Goal: Find specific page/section

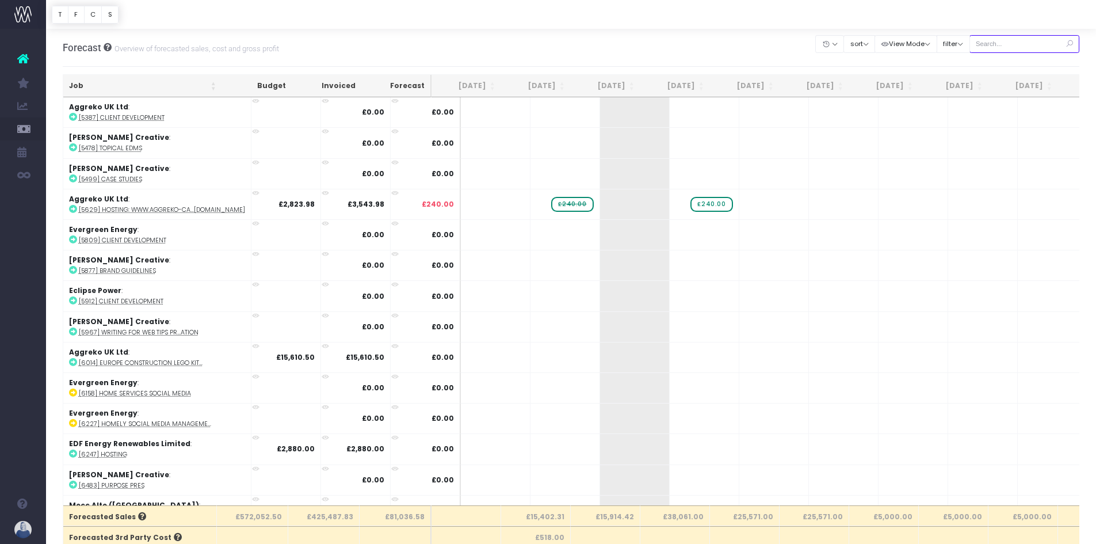
click at [1044, 47] on input "text" at bounding box center [1024, 44] width 110 height 18
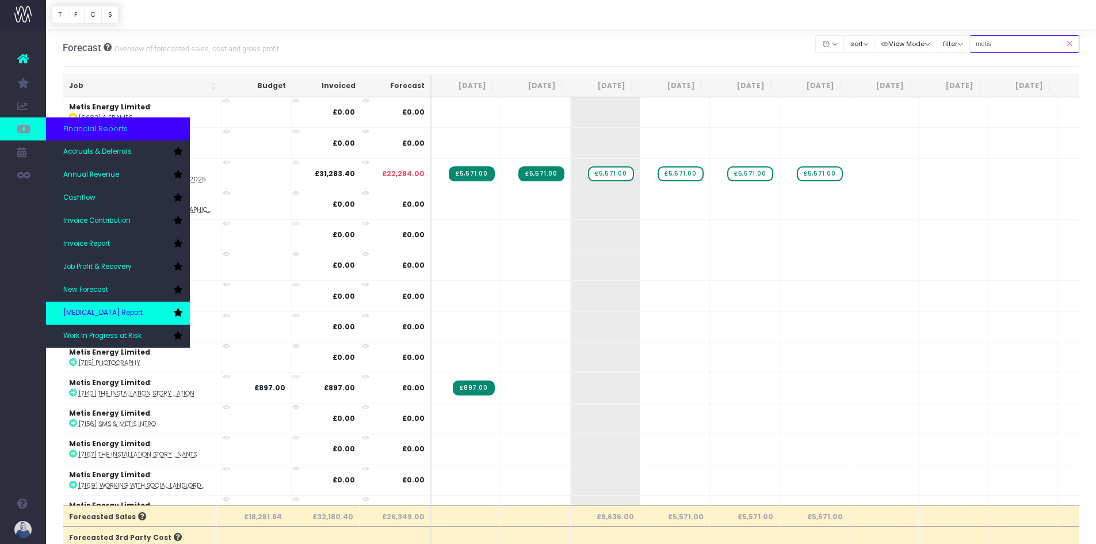
type input "metis"
click at [97, 312] on span "[MEDICAL_DATA] Report" at bounding box center [102, 313] width 79 height 10
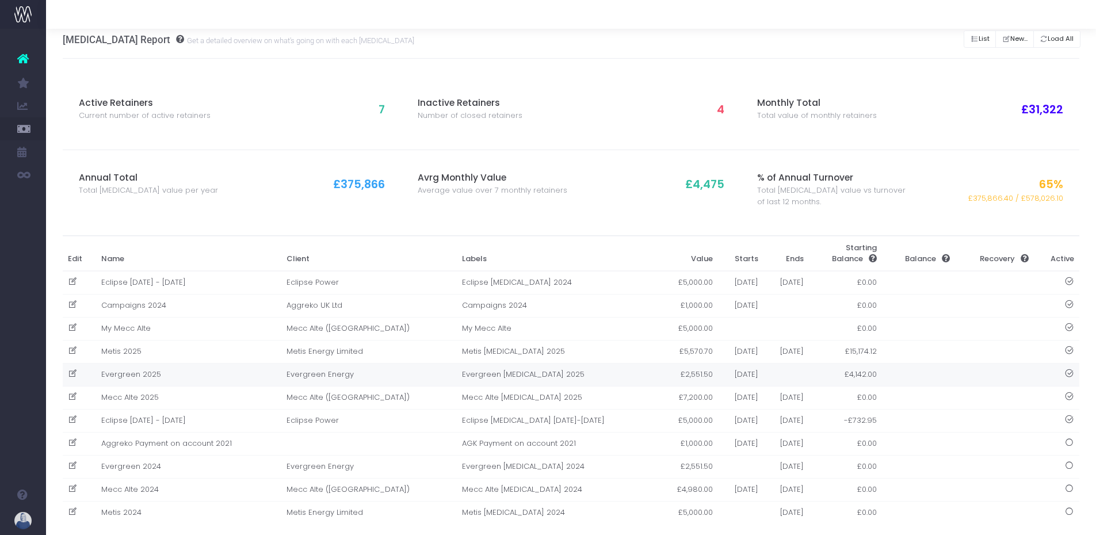
scroll to position [26, 0]
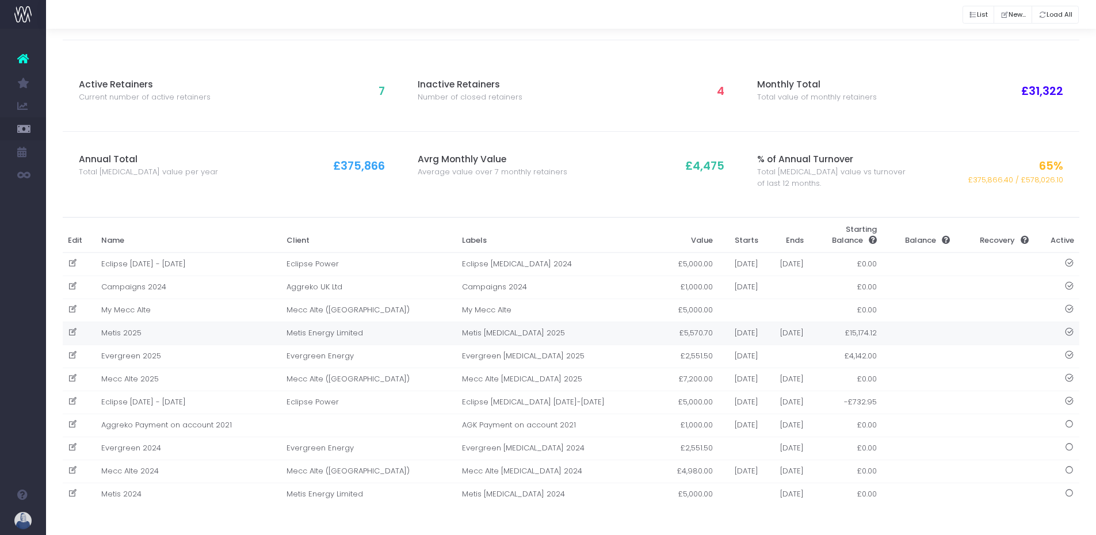
click at [140, 331] on td "Metis 2025" at bounding box center [188, 333] width 185 height 23
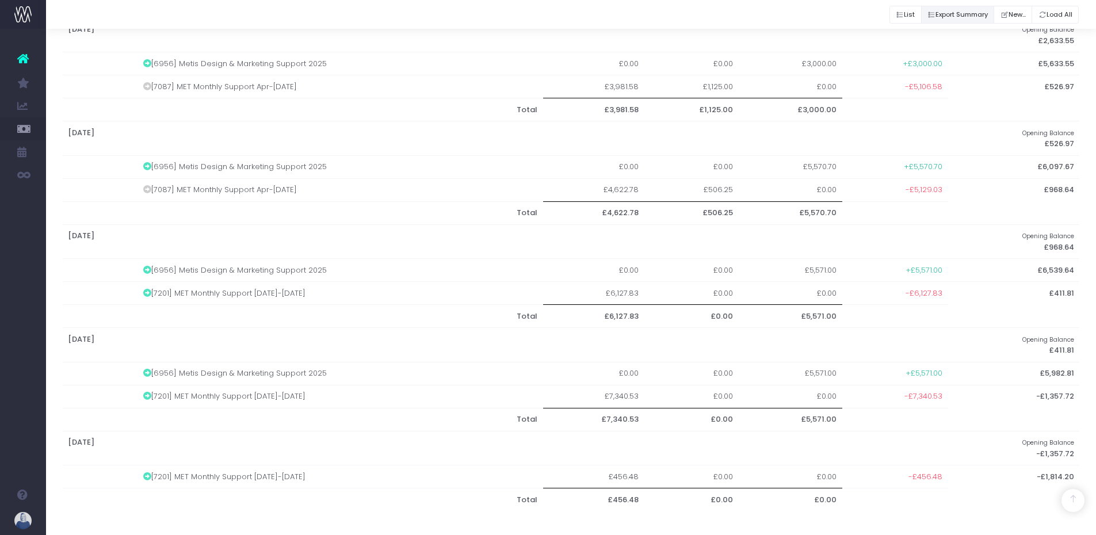
scroll to position [716, 0]
